Goal: Task Accomplishment & Management: Manage account settings

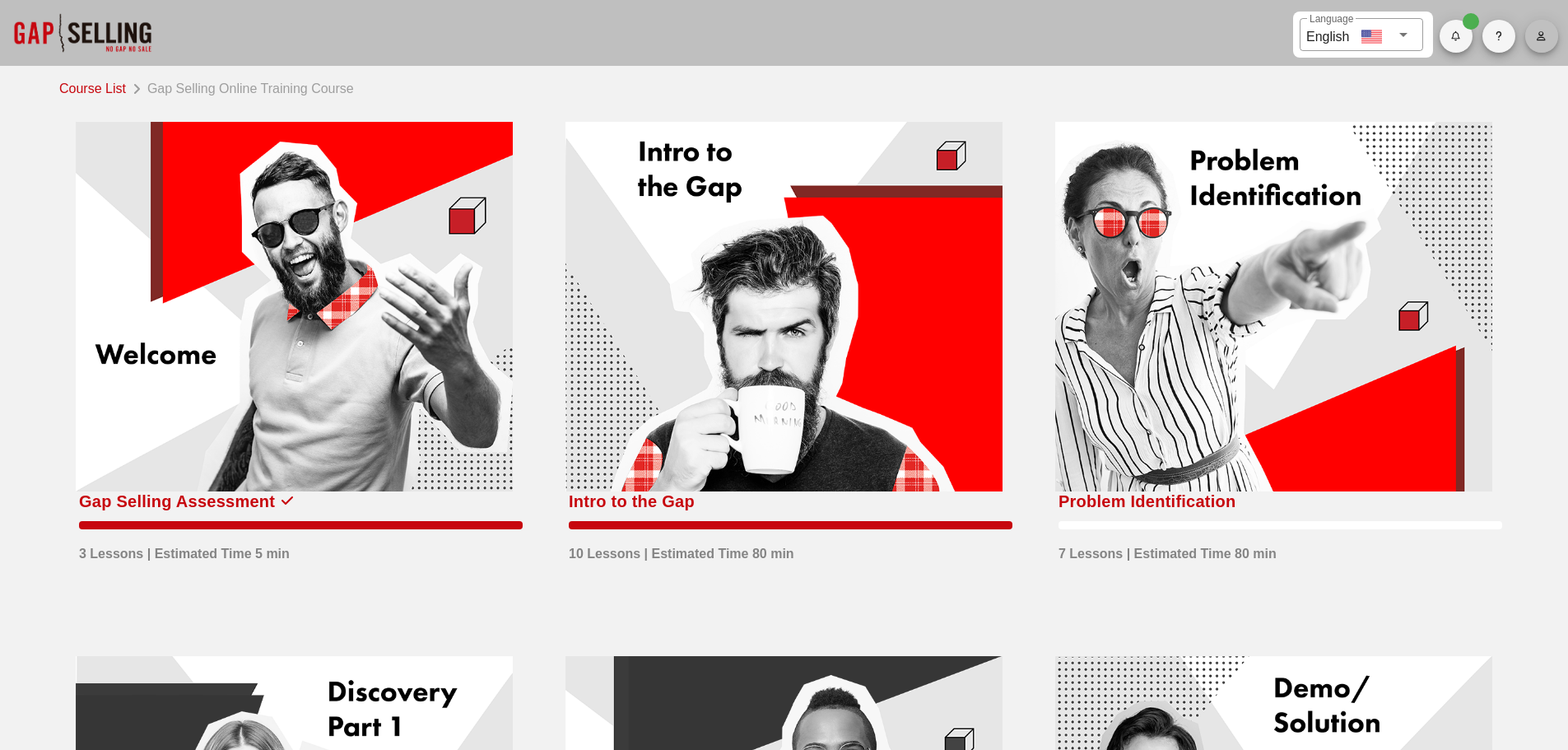
click at [1541, 22] on button "button" at bounding box center [1541, 36] width 33 height 33
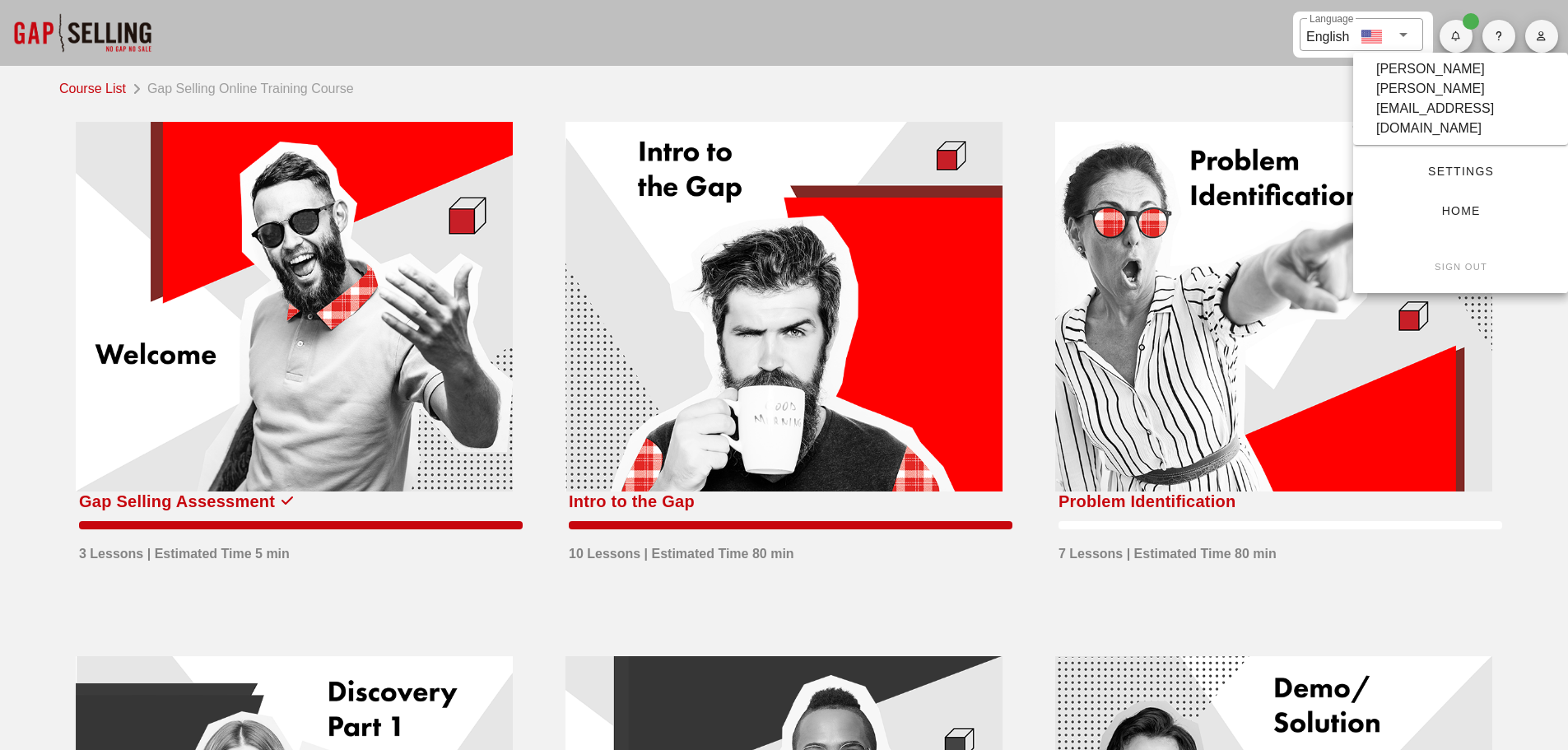
click at [1489, 42] on button "button" at bounding box center [1498, 36] width 33 height 33
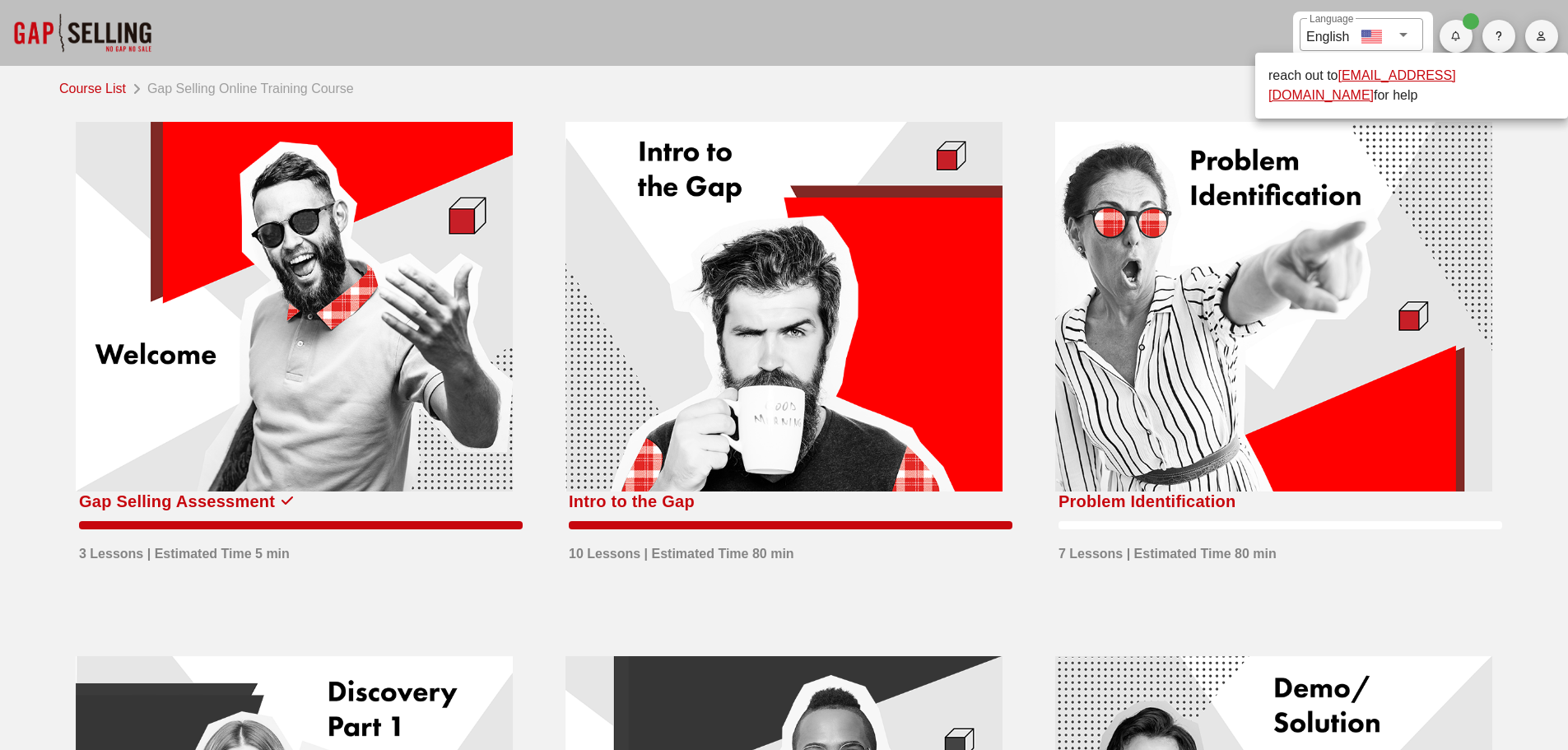
click at [1532, 43] on button "button" at bounding box center [1541, 36] width 33 height 33
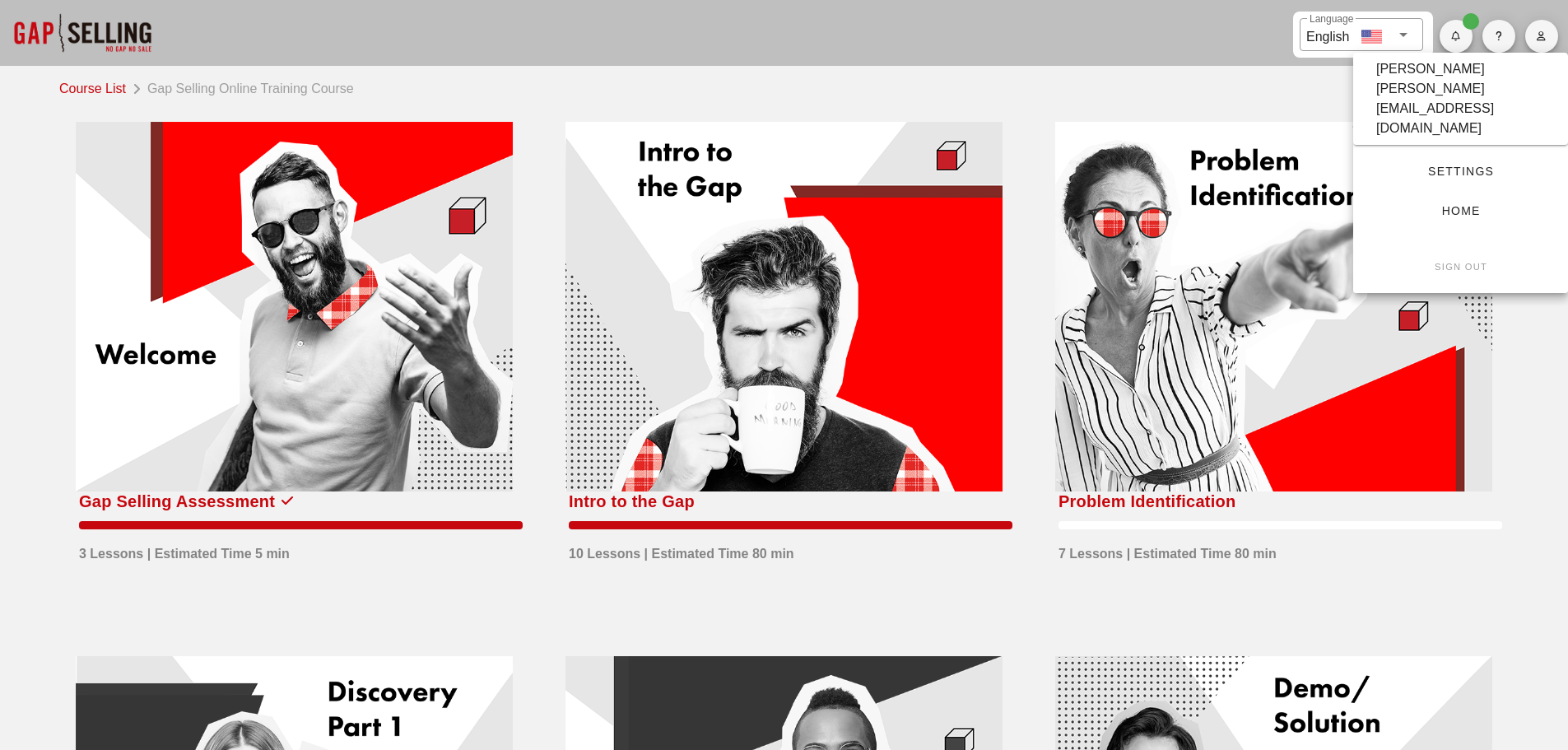
click at [1462, 99] on div "vanefontalvo@outlook.com" at bounding box center [1461, 118] width 169 height 40
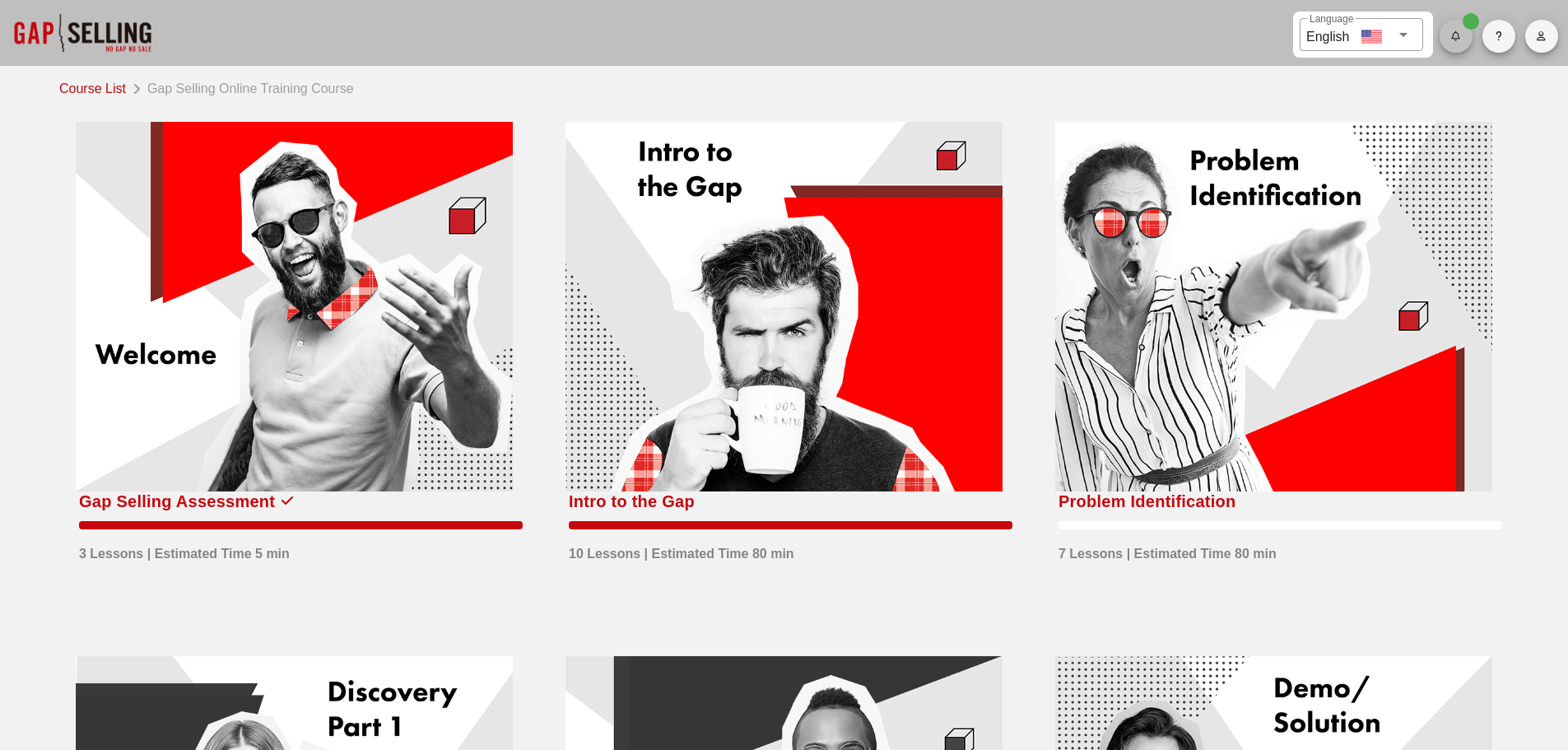
click at [1451, 20] on button "button" at bounding box center [1455, 36] width 33 height 33
click at [1540, 39] on icon "button" at bounding box center [1541, 36] width 11 height 10
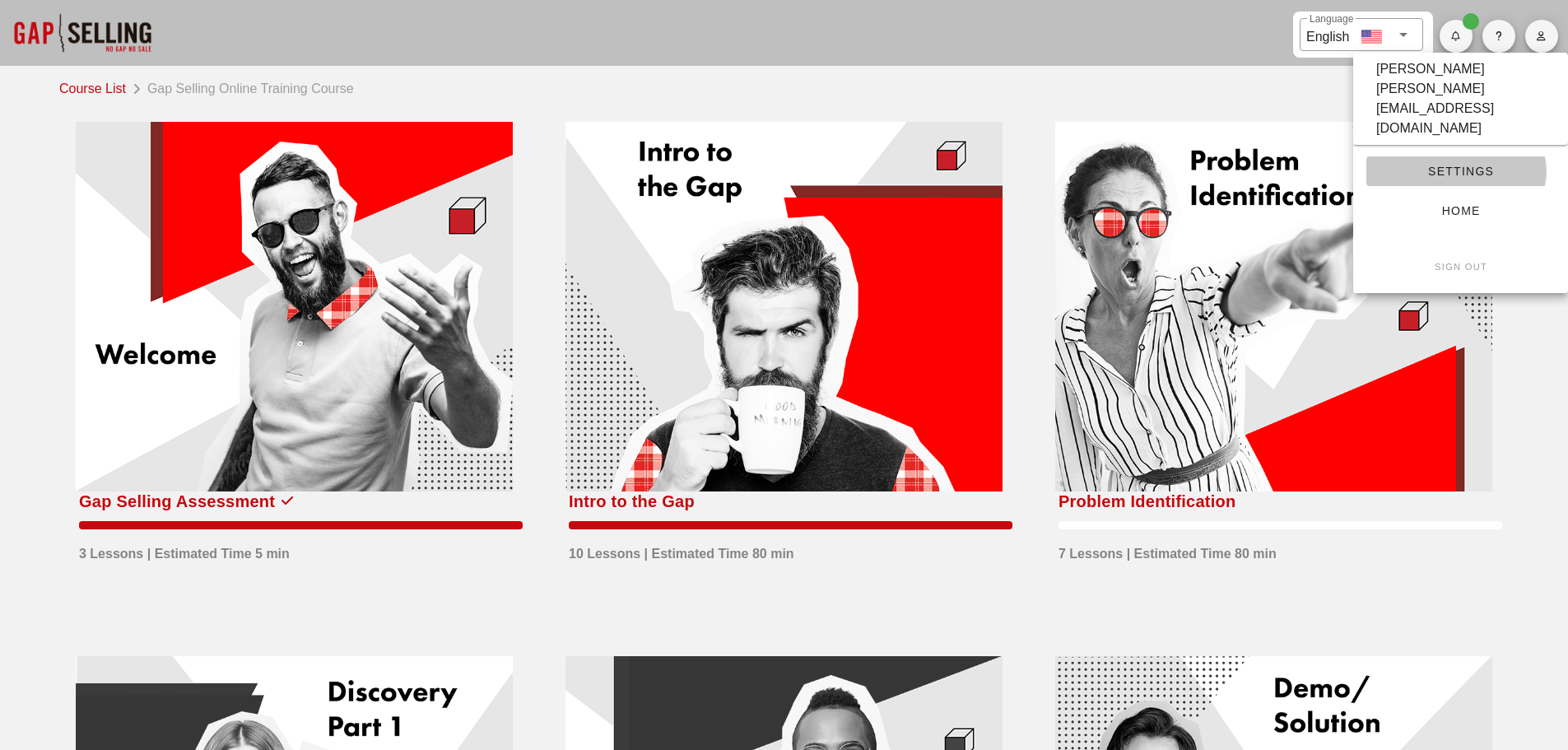
click at [1474, 156] on link "Settings" at bounding box center [1461, 170] width 188 height 29
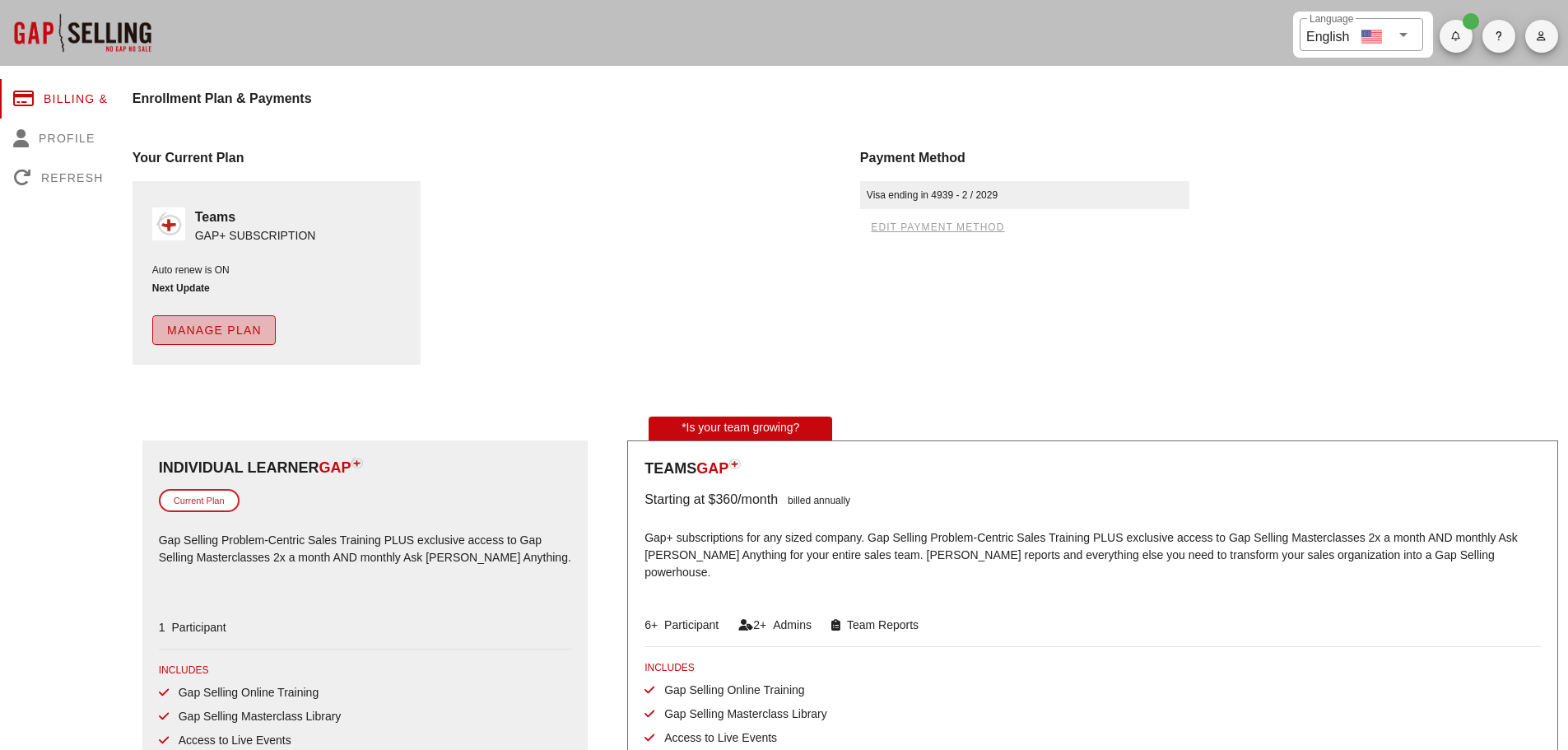
click at [226, 327] on span "Manage Plan" at bounding box center [214, 329] width 96 height 13
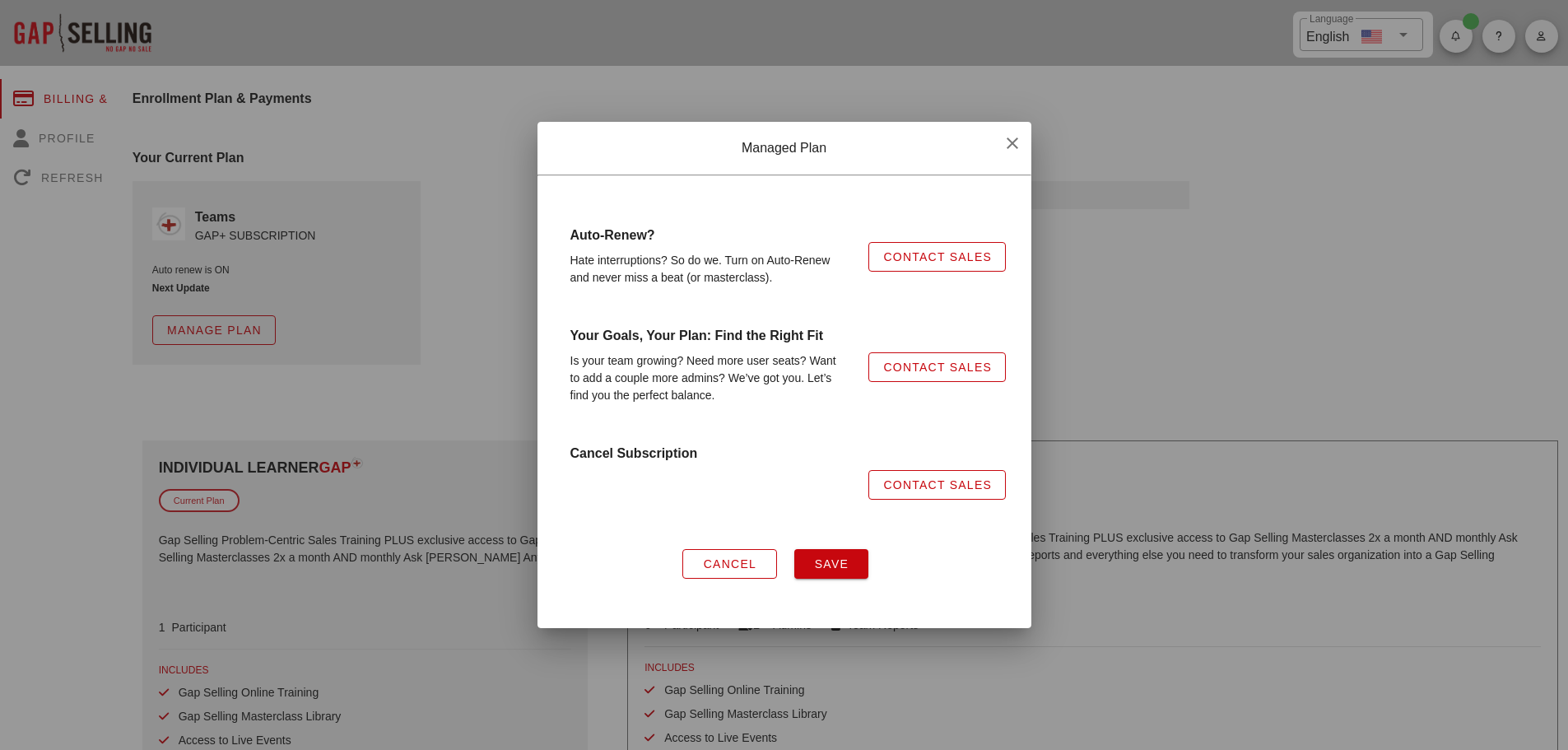
click at [334, 292] on div at bounding box center [784, 375] width 1568 height 750
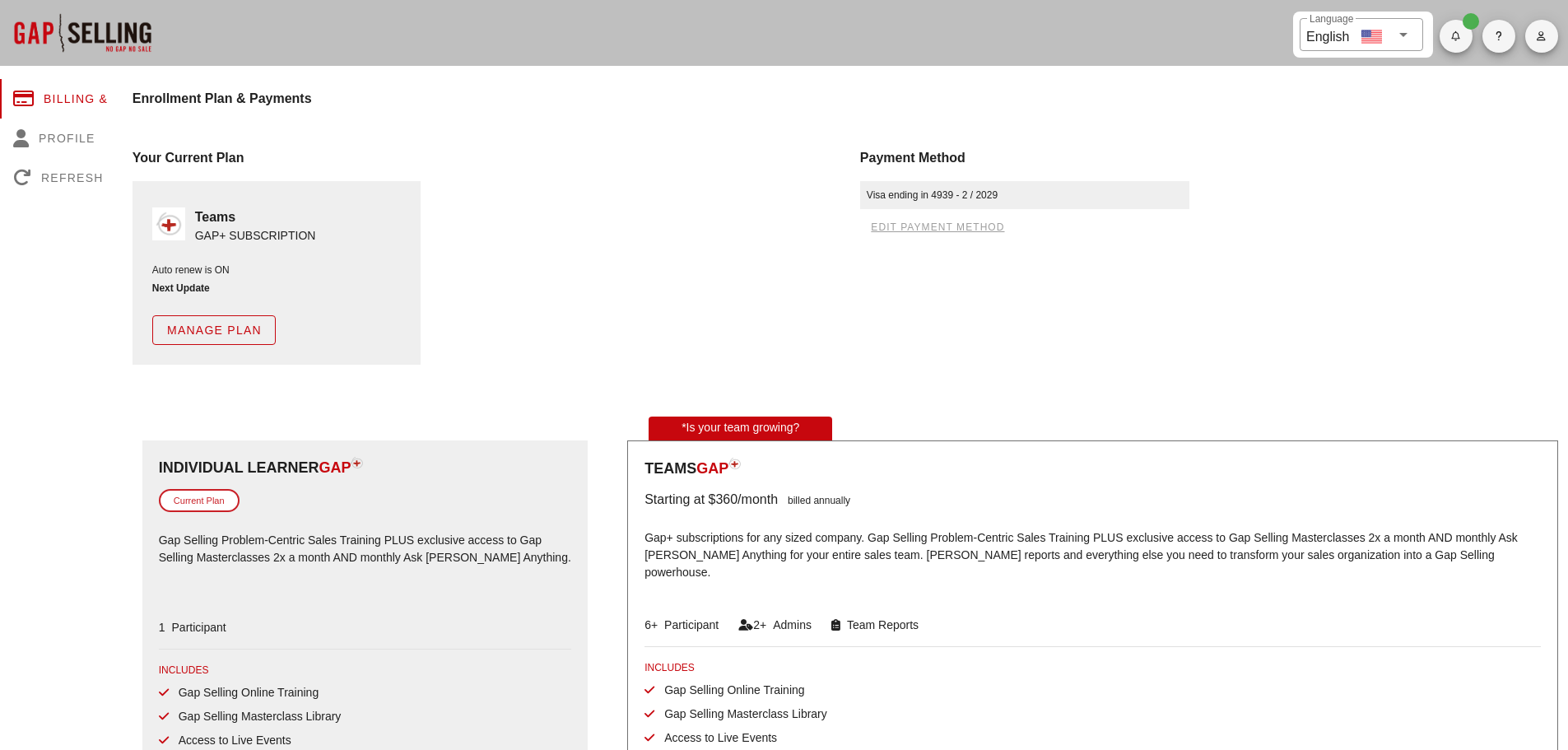
click at [259, 328] on span "Manage Plan" at bounding box center [214, 329] width 96 height 13
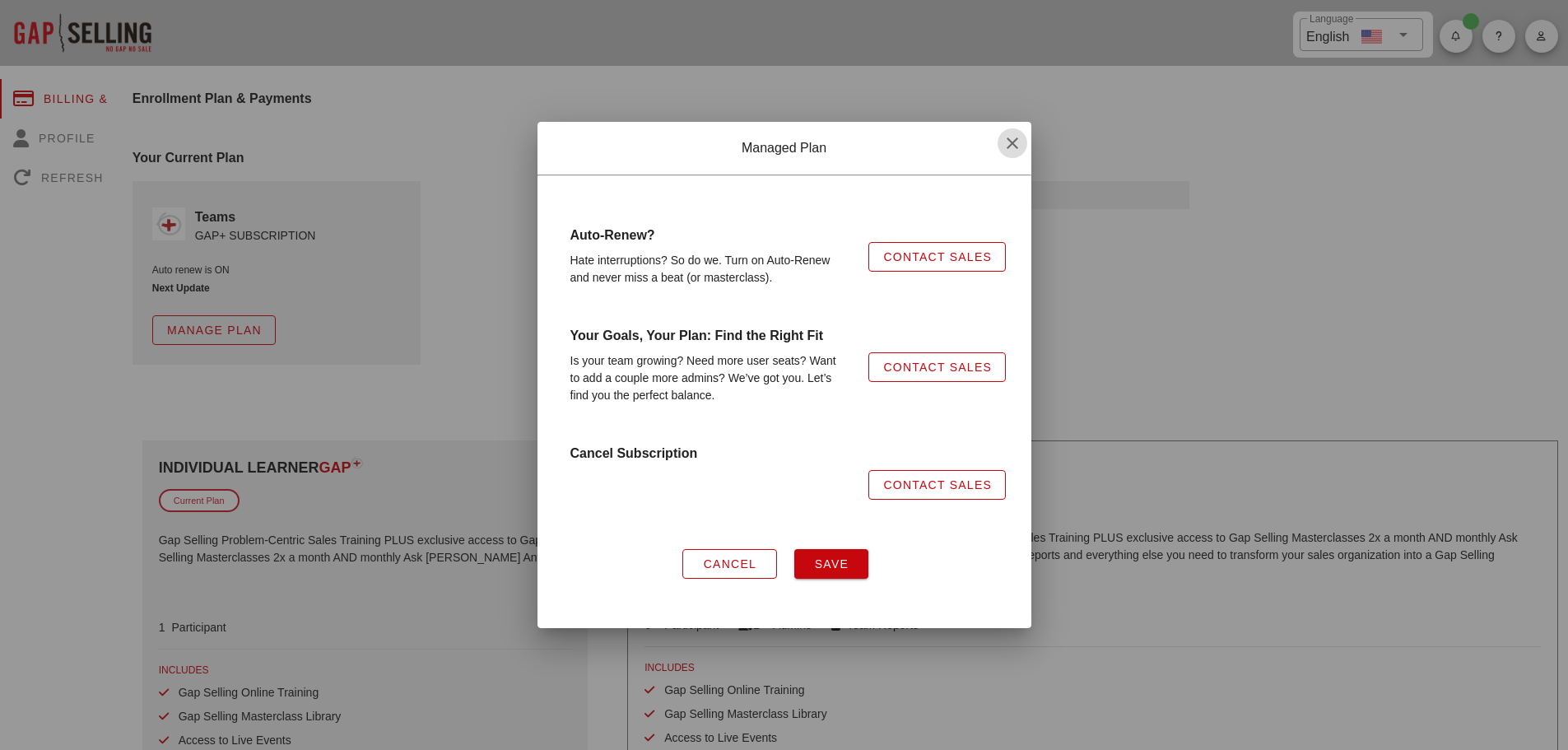
click at [1007, 144] on icon "button" at bounding box center [1013, 143] width 20 height 20
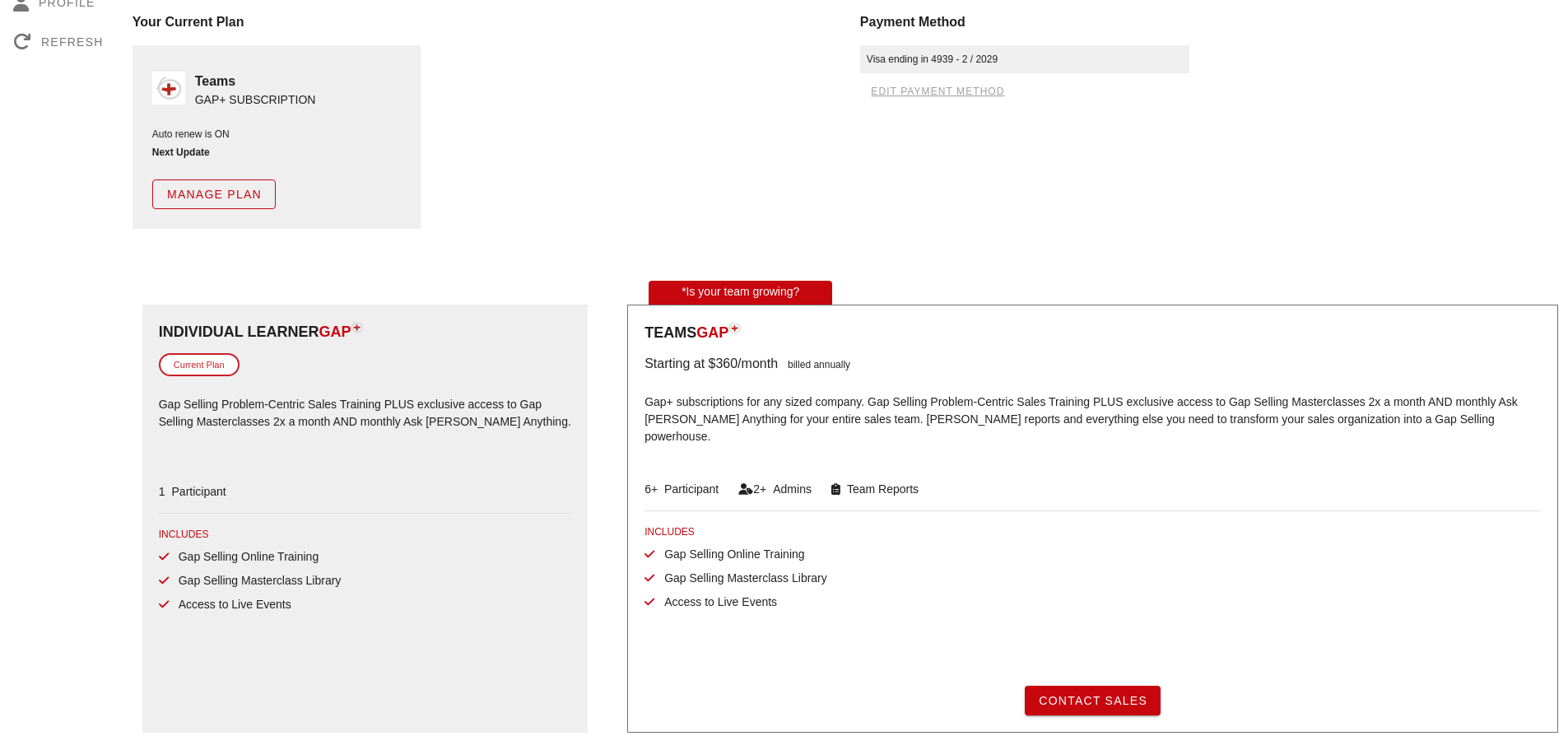
scroll to position [107, 0]
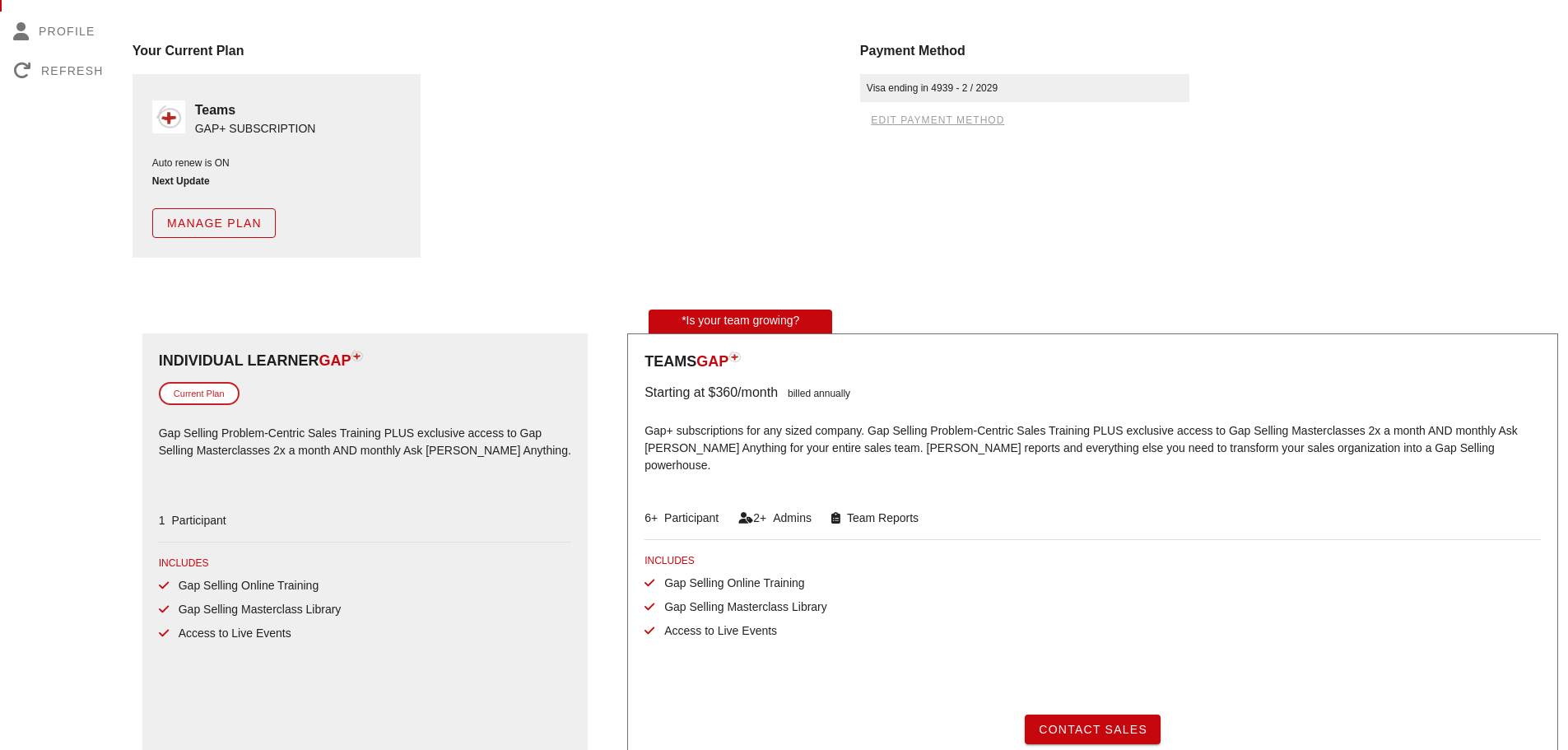
click at [237, 199] on div "Auto renew is ON Next Update Manage Plan" at bounding box center [277, 196] width 248 height 83
click at [234, 212] on button "Manage Plan" at bounding box center [214, 223] width 123 height 29
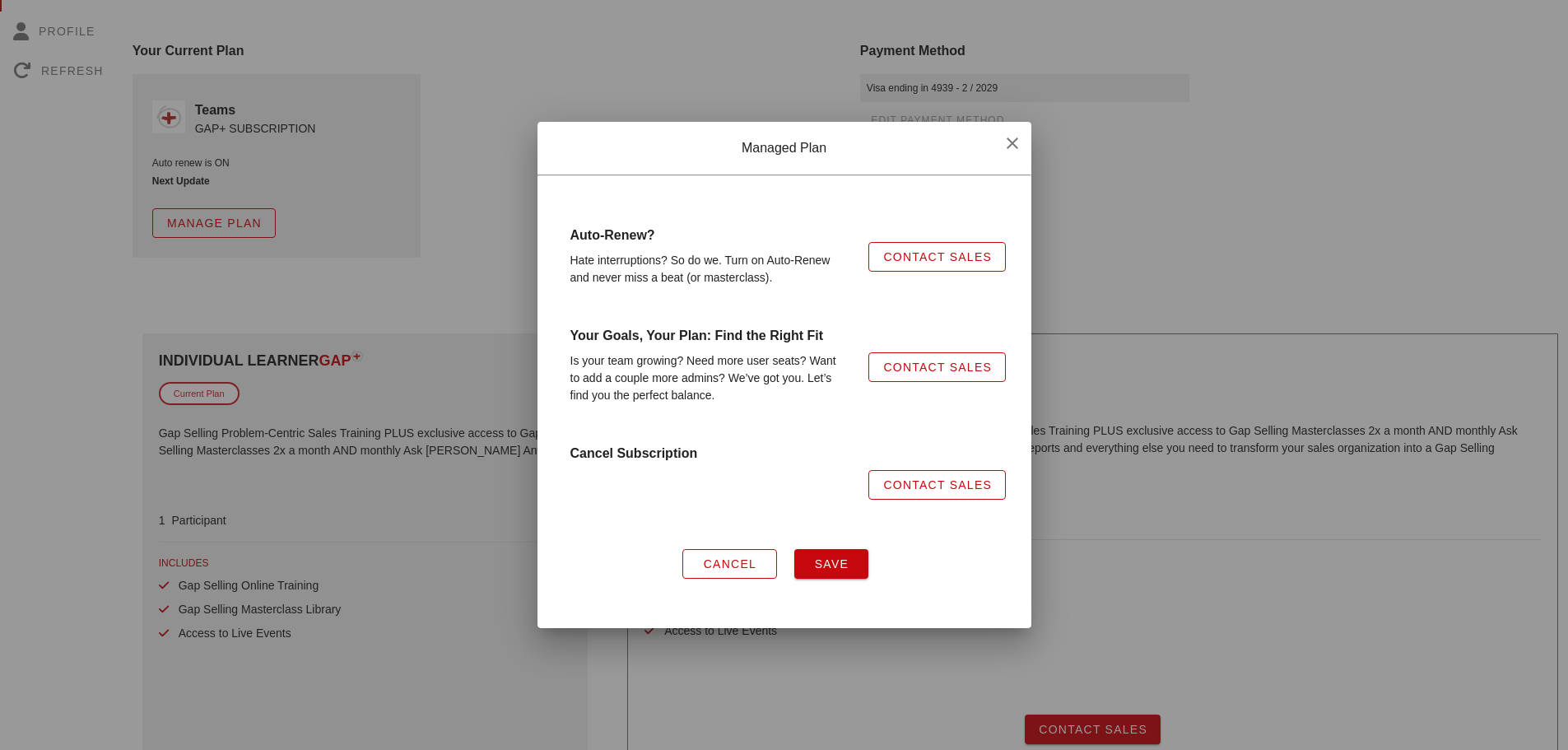
click at [949, 489] on span "Contact Sales" at bounding box center [936, 485] width 109 height 13
